Goal: Transaction & Acquisition: Download file/media

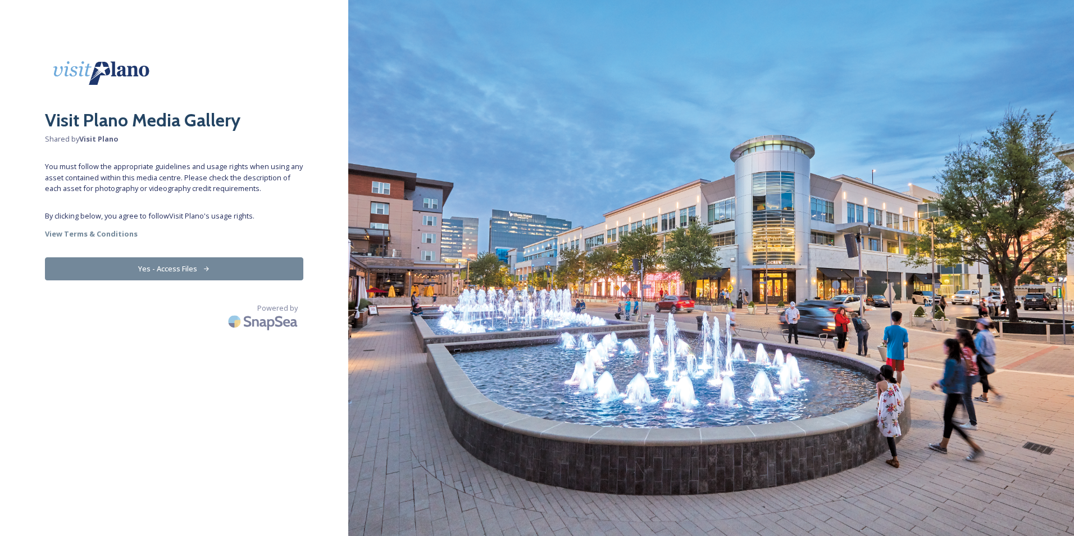
click at [206, 268] on icon at bounding box center [206, 268] width 7 height 7
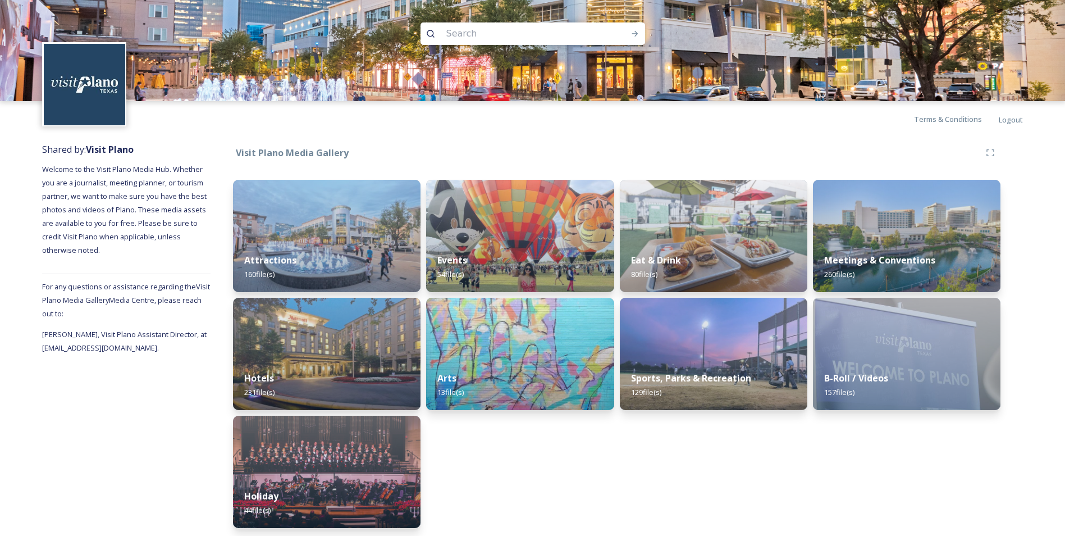
click at [631, 473] on div "Eat & Drink 80 file(s) Sports, Parks & Recreation 129 file(s)" at bounding box center [714, 354] width 188 height 348
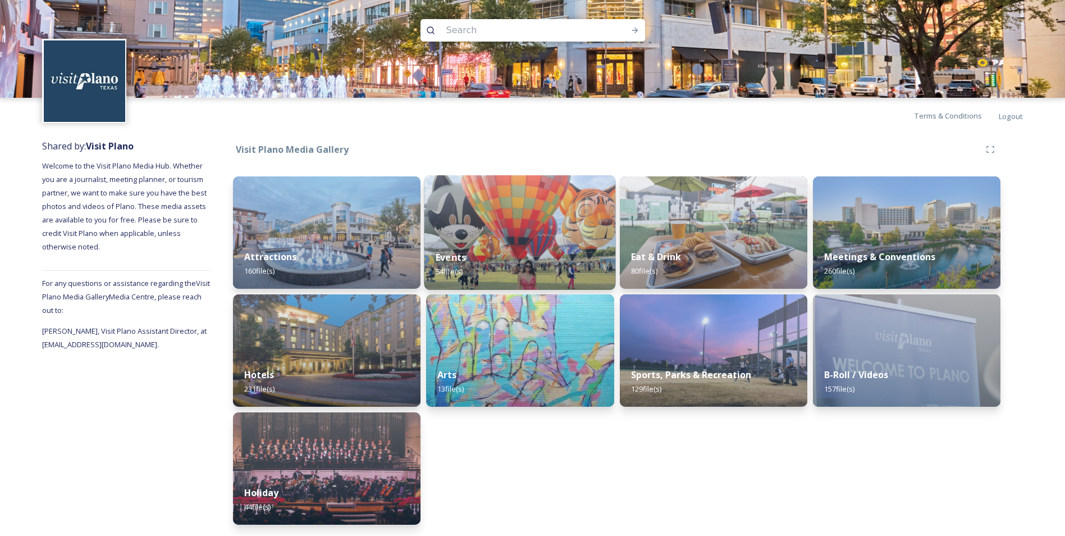
click at [519, 249] on div "Events 54 file(s)" at bounding box center [521, 264] width 192 height 51
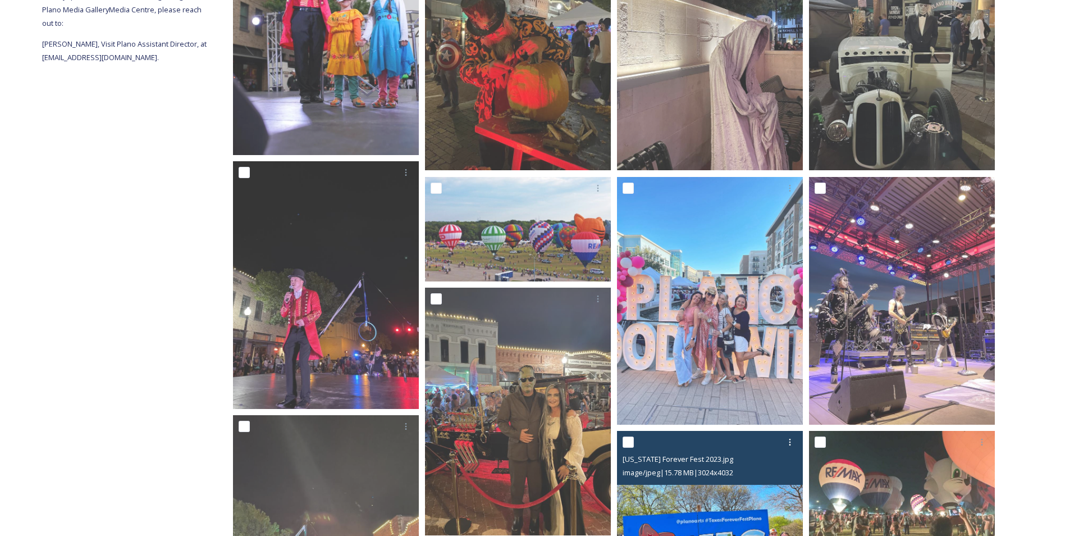
scroll to position [290, 0]
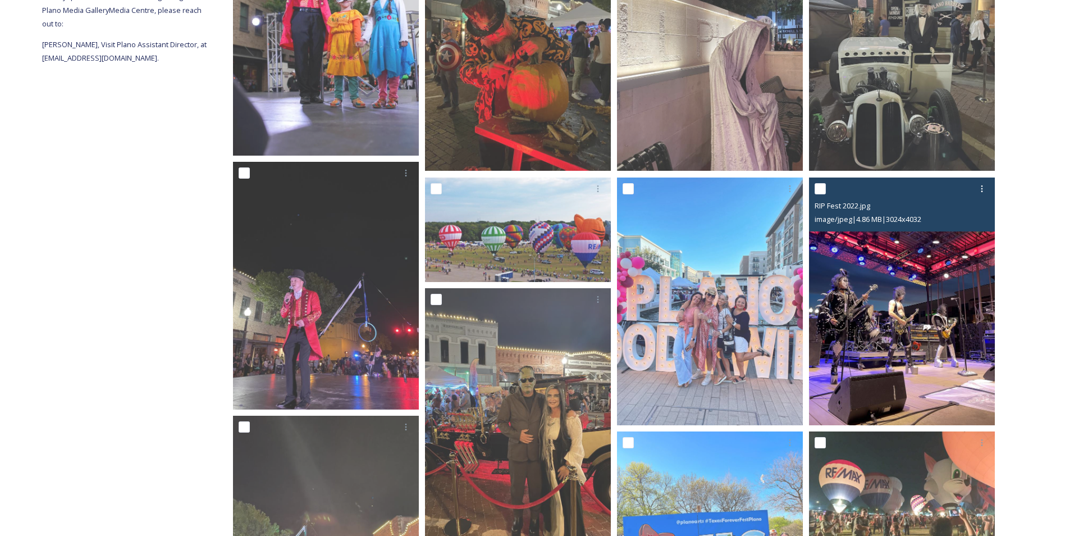
click at [877, 331] on img at bounding box center [902, 301] width 186 height 248
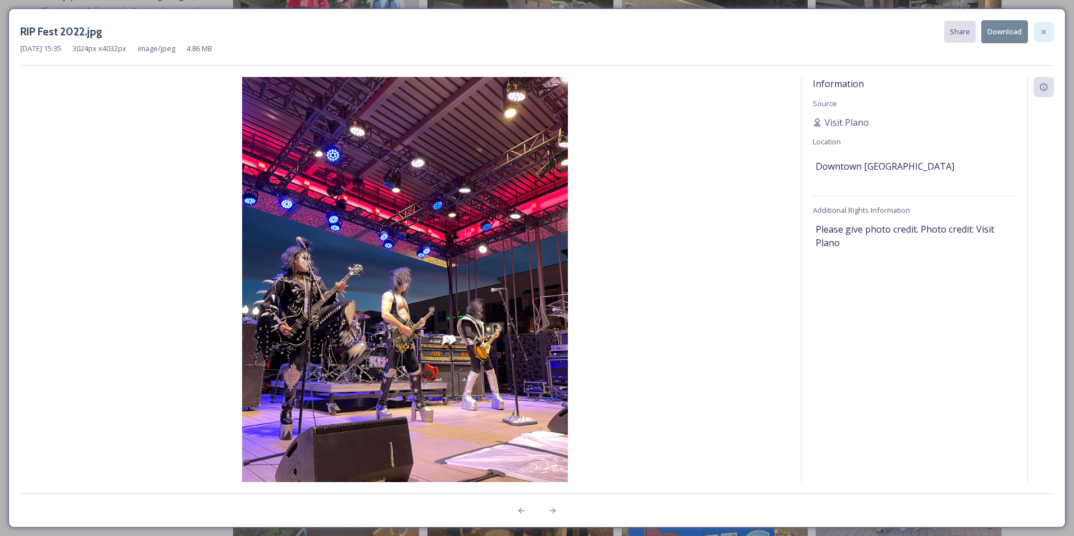
click at [1040, 28] on icon at bounding box center [1043, 32] width 9 height 9
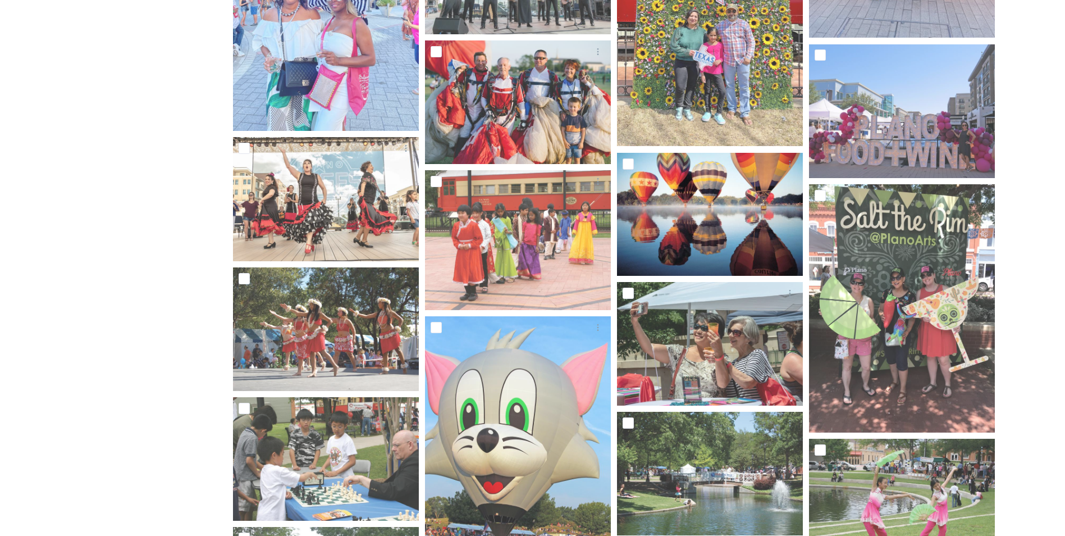
scroll to position [1077, 0]
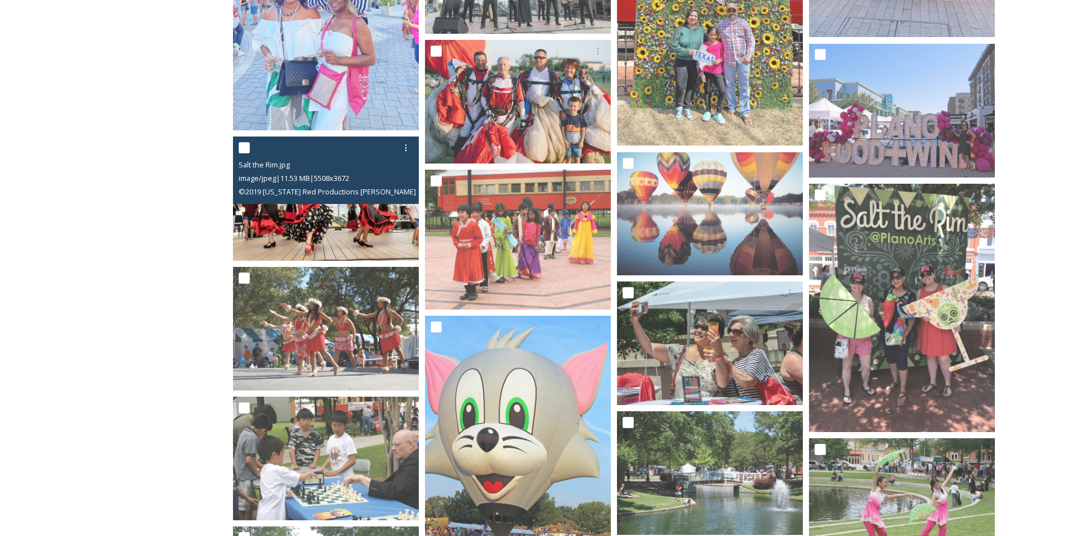
click at [330, 209] on img at bounding box center [326, 198] width 186 height 124
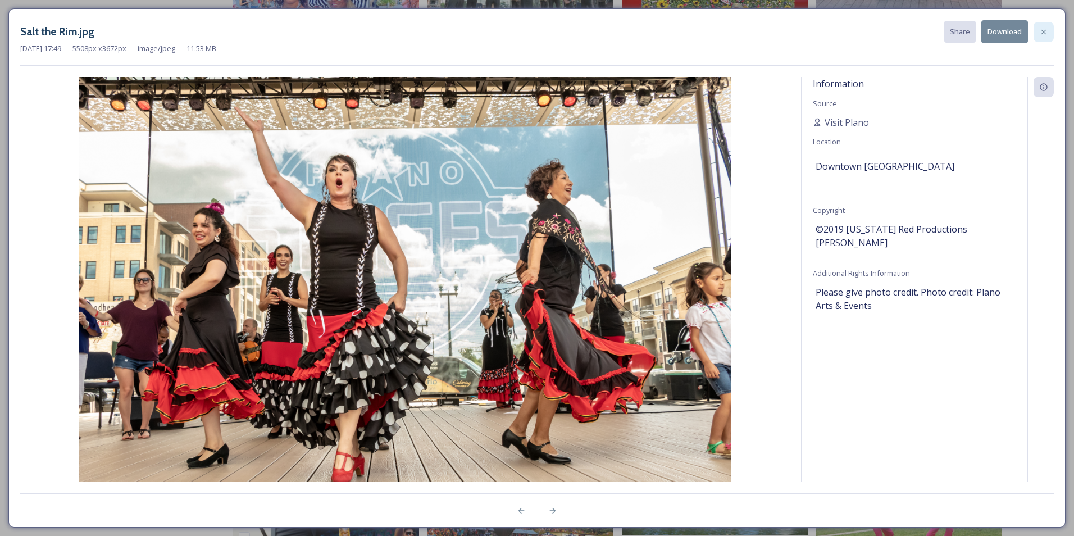
click at [1047, 37] on div at bounding box center [1043, 32] width 20 height 20
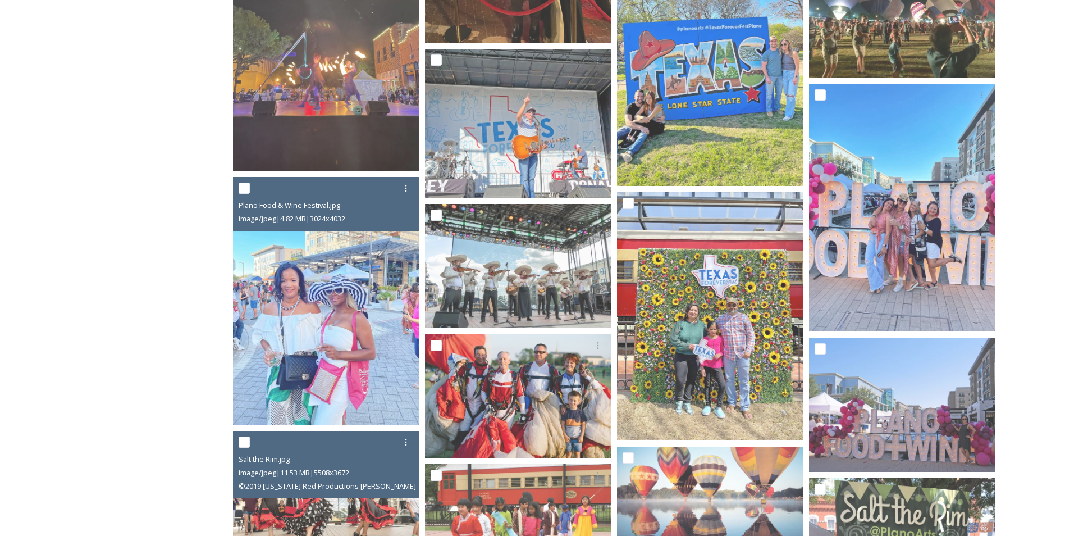
scroll to position [782, 0]
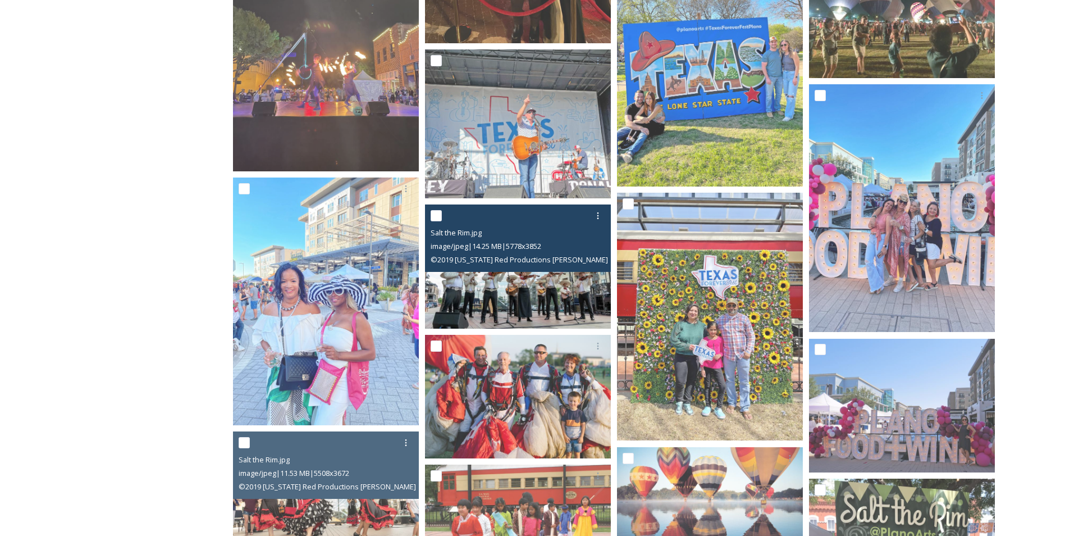
click at [498, 284] on img at bounding box center [518, 266] width 186 height 124
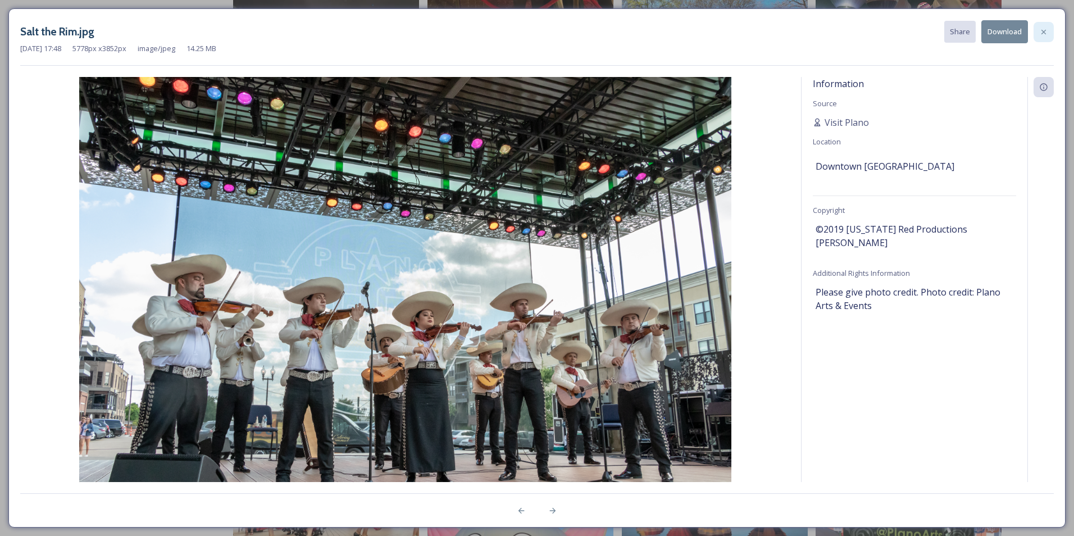
click at [1048, 30] on div at bounding box center [1043, 32] width 20 height 20
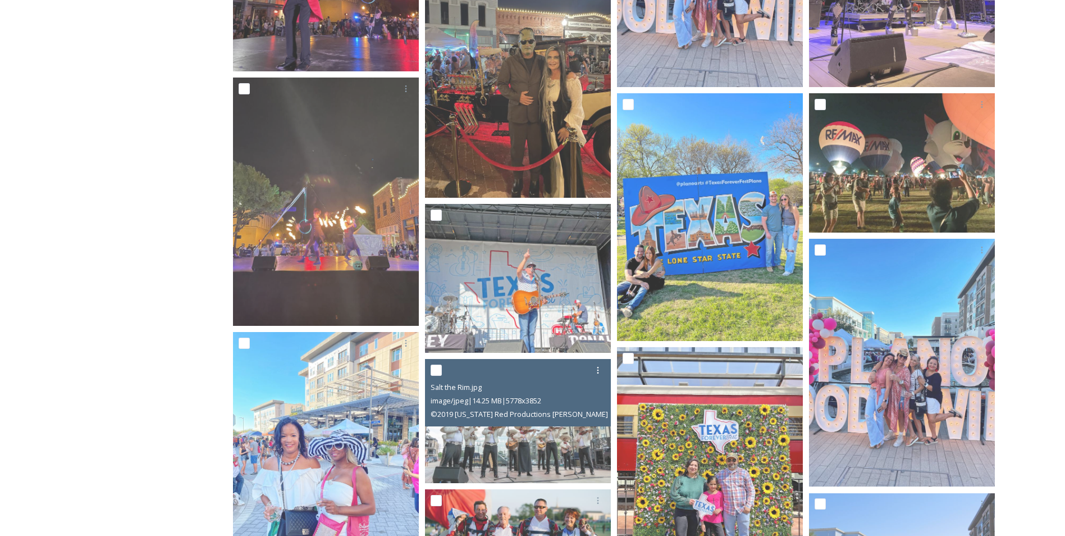
scroll to position [627, 0]
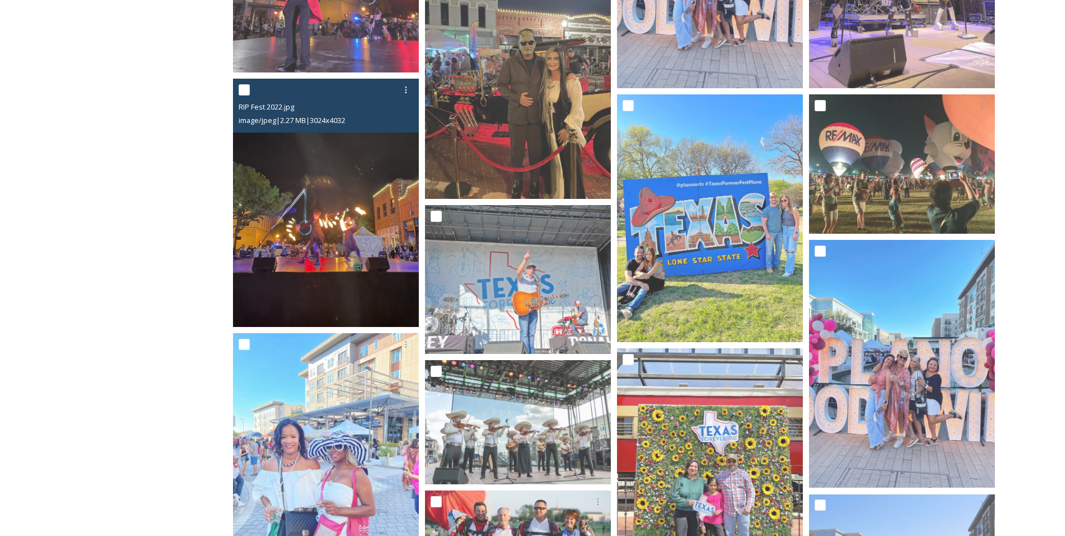
click at [332, 220] on img at bounding box center [326, 203] width 186 height 248
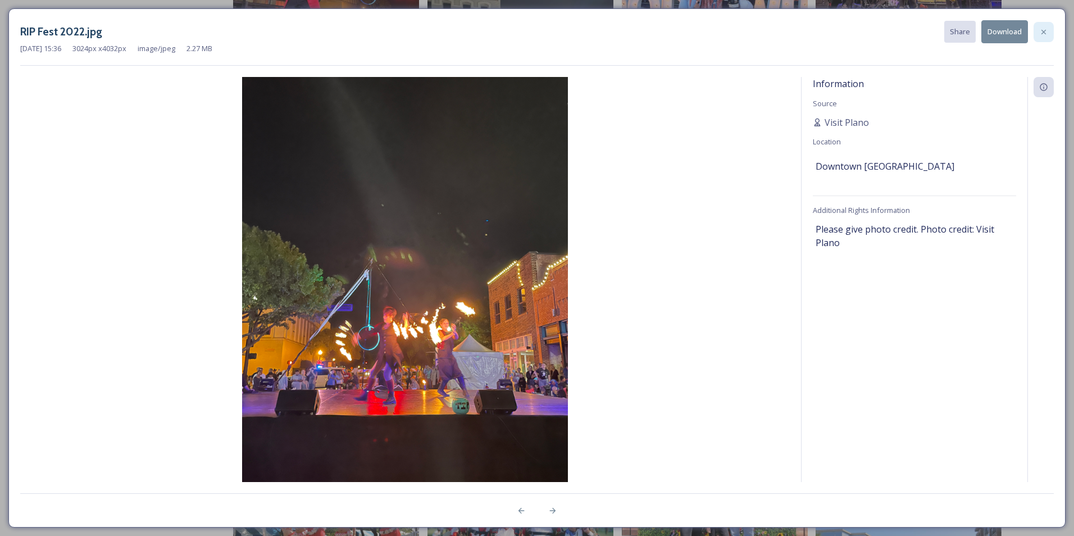
click at [1046, 28] on icon at bounding box center [1043, 32] width 9 height 9
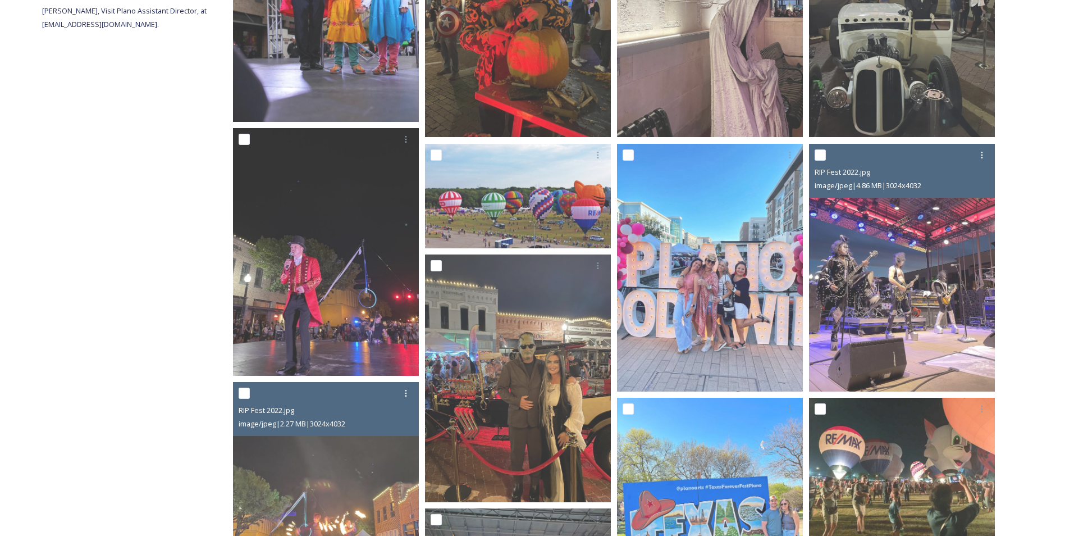
scroll to position [325, 0]
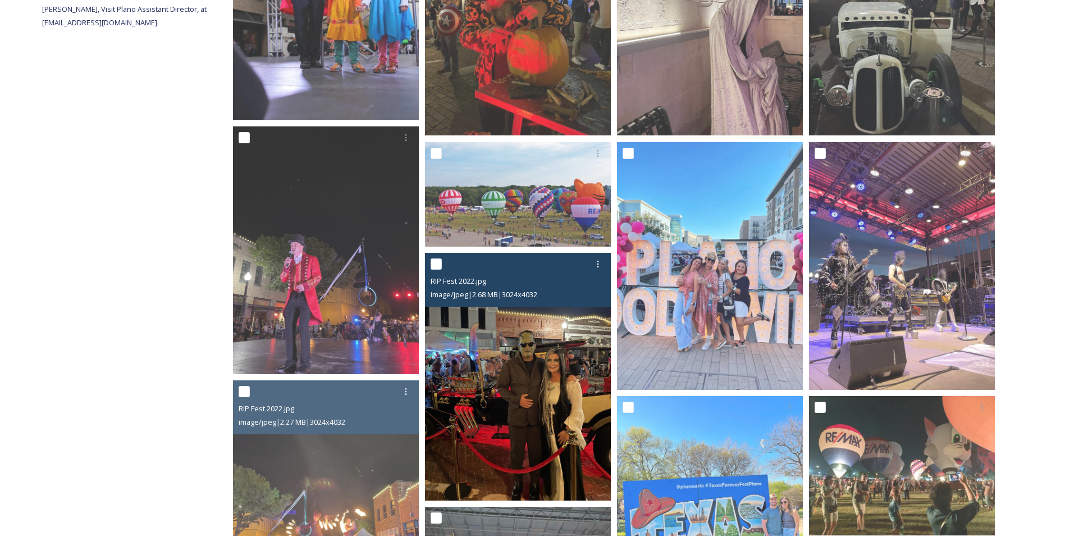
click at [530, 409] on img at bounding box center [518, 377] width 186 height 248
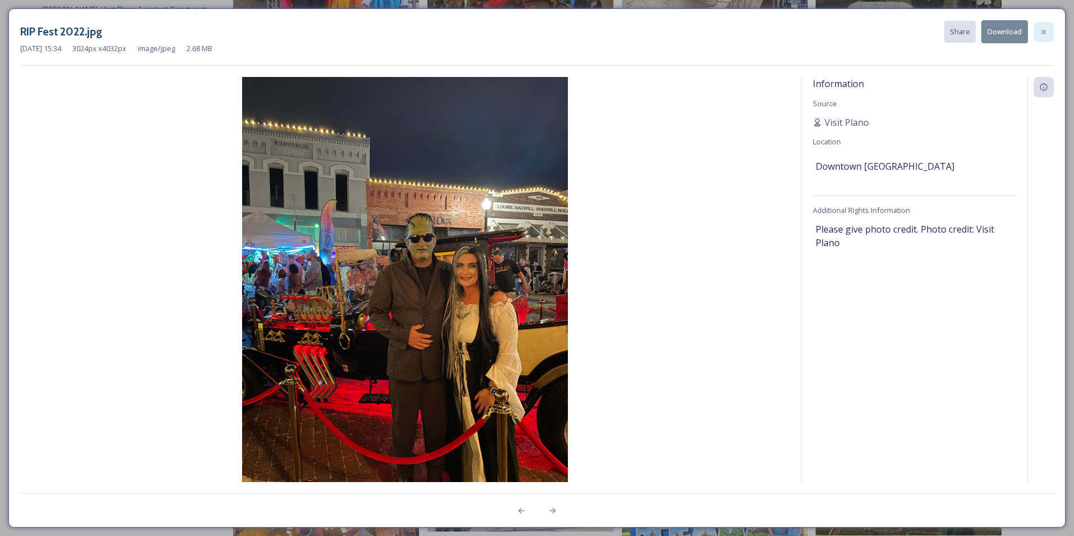
click at [1041, 33] on icon at bounding box center [1043, 32] width 9 height 9
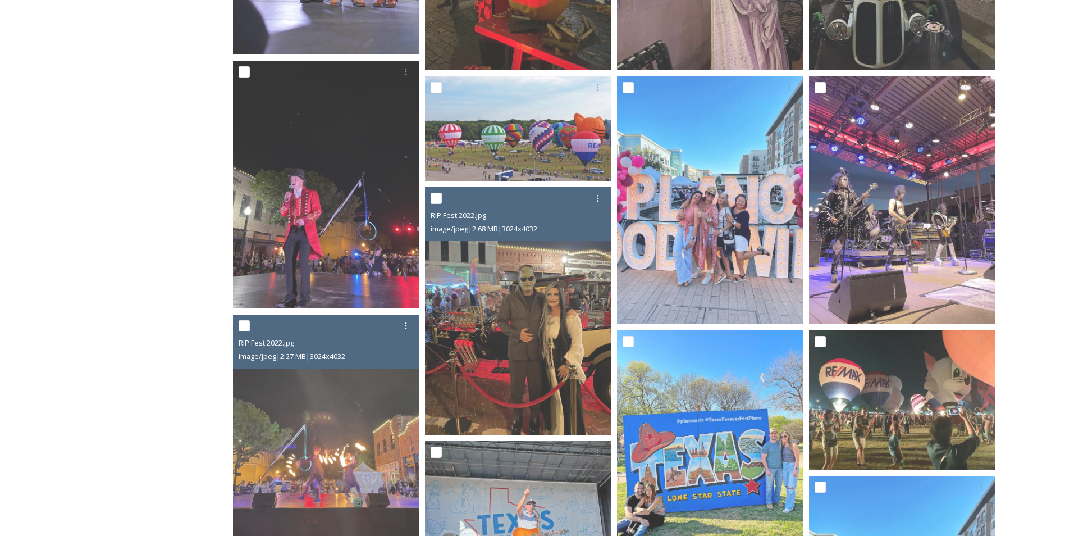
scroll to position [391, 0]
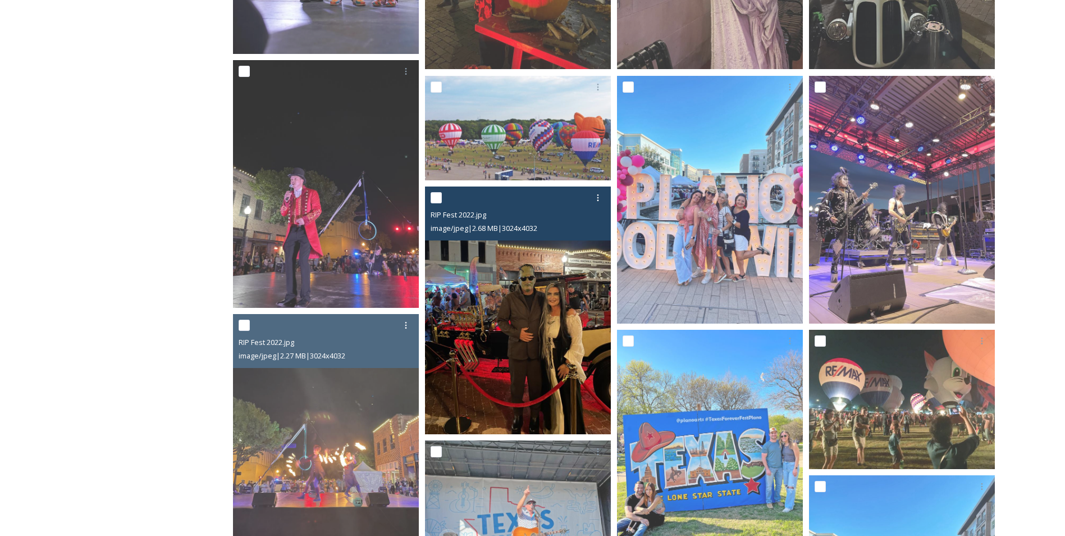
click at [518, 371] on img at bounding box center [518, 310] width 186 height 248
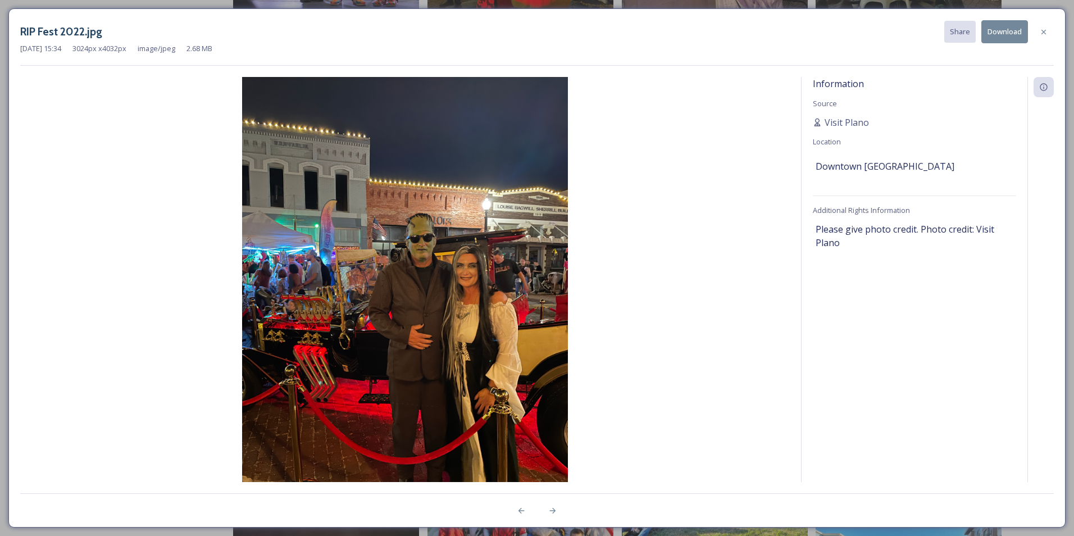
click at [1016, 34] on button "Download" at bounding box center [1004, 31] width 47 height 23
click at [1047, 41] on div at bounding box center [1043, 32] width 20 height 20
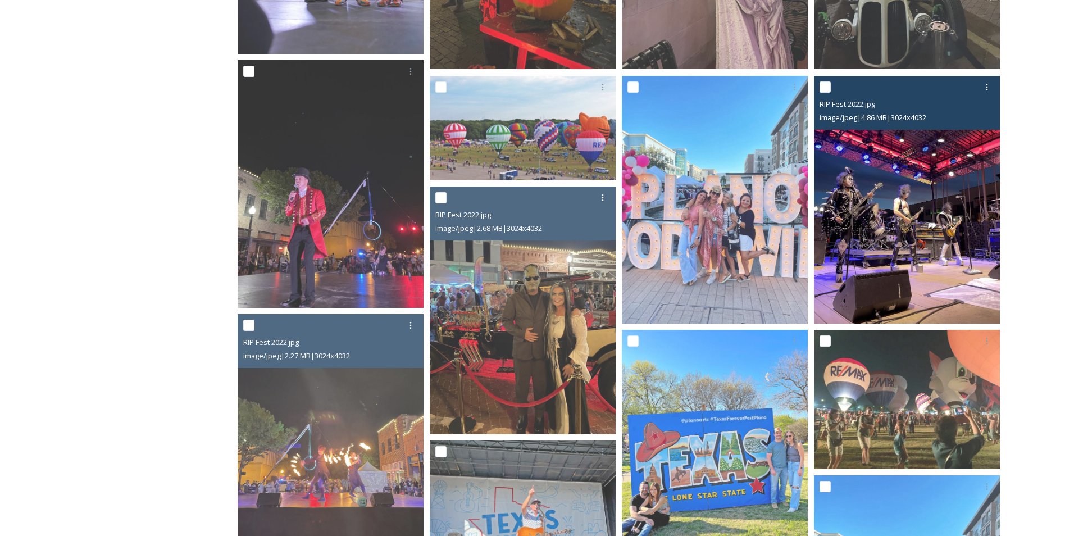
scroll to position [344, 0]
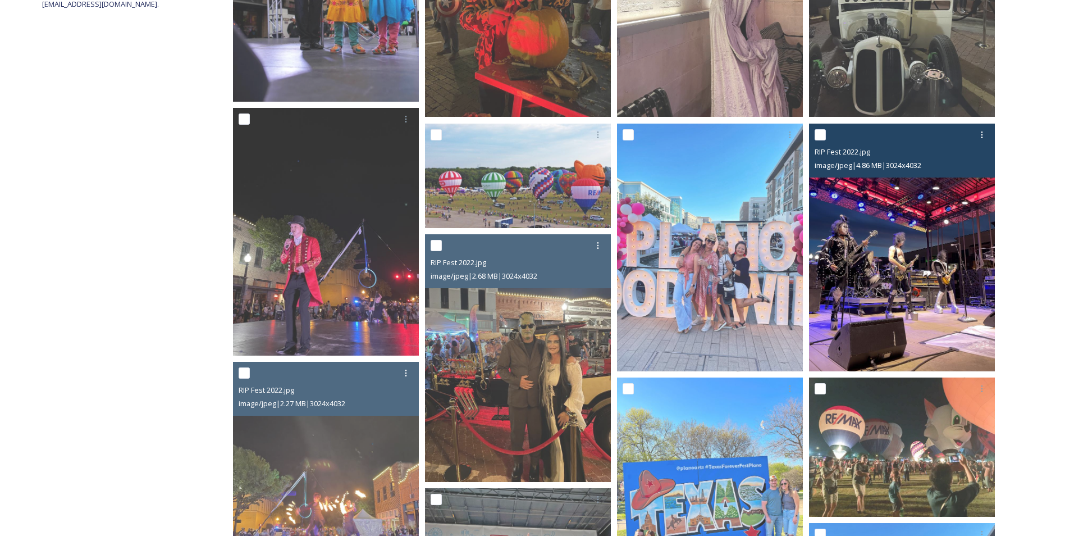
click at [916, 299] on img at bounding box center [902, 248] width 186 height 248
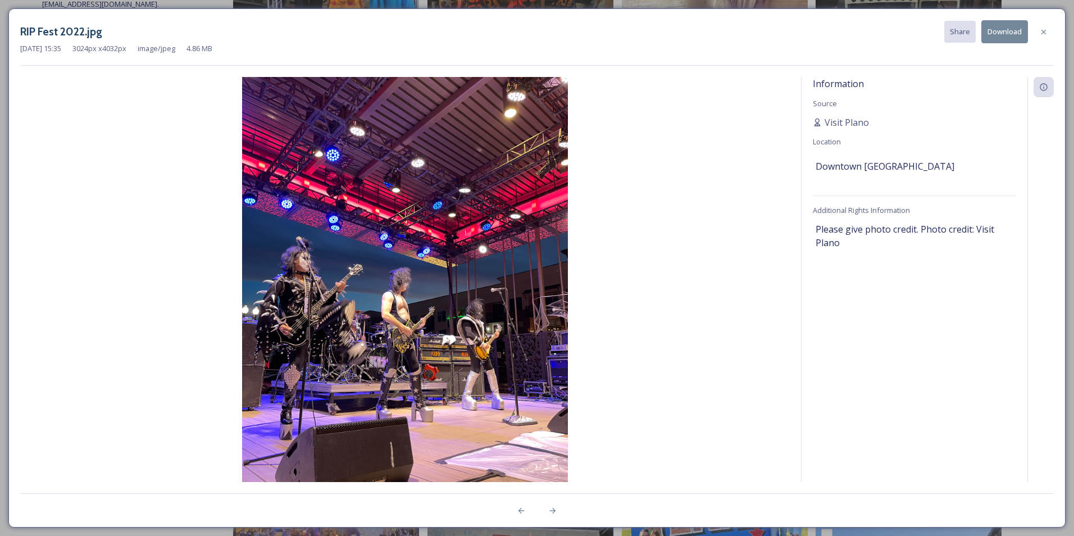
click at [1001, 31] on button "Download" at bounding box center [1004, 31] width 47 height 23
click at [683, 335] on img at bounding box center [404, 294] width 769 height 435
